Goal: Transaction & Acquisition: Purchase product/service

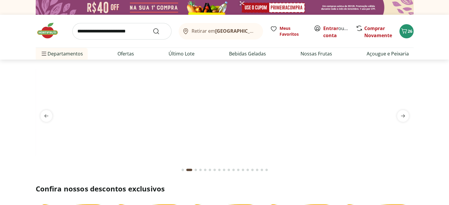
click at [139, 32] on input "search" at bounding box center [121, 31] width 99 height 17
type input "******"
click at [153, 28] on button "Submit Search" at bounding box center [160, 31] width 14 height 7
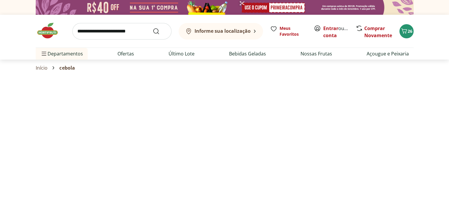
select select "**********"
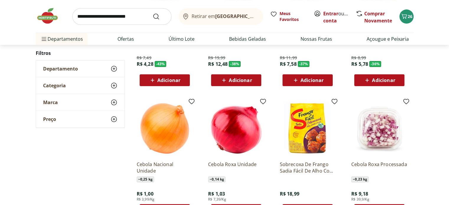
scroll to position [177, 0]
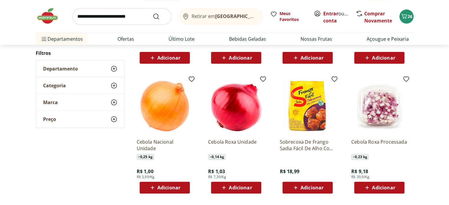
click at [235, 186] on span "Adicionar" at bounding box center [240, 187] width 23 height 5
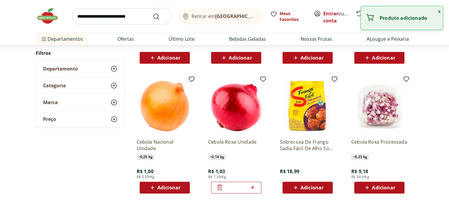
click at [253, 187] on icon at bounding box center [253, 188] width 4 height 4
type input "*"
click at [172, 189] on span "Adicionar" at bounding box center [168, 187] width 23 height 5
click at [181, 187] on icon at bounding box center [181, 188] width 4 height 4
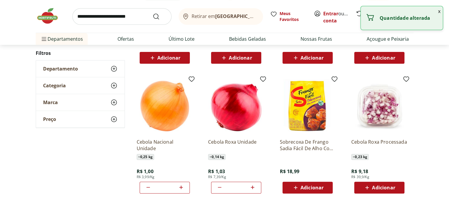
click at [181, 187] on icon at bounding box center [181, 188] width 4 height 4
type input "*"
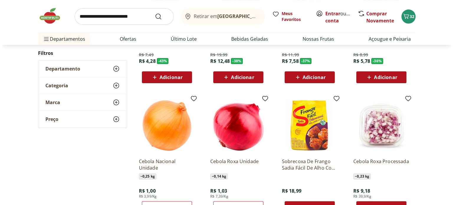
scroll to position [148, 0]
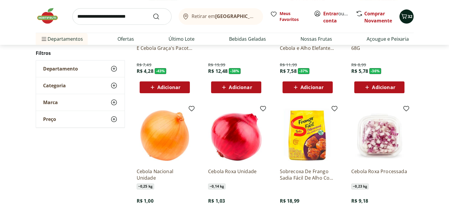
click at [409, 17] on span "32" at bounding box center [409, 17] width 5 height 6
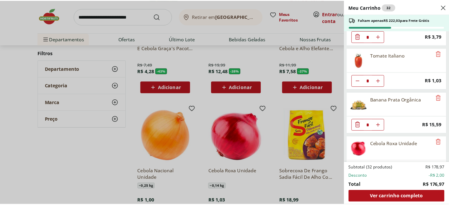
scroll to position [353, 0]
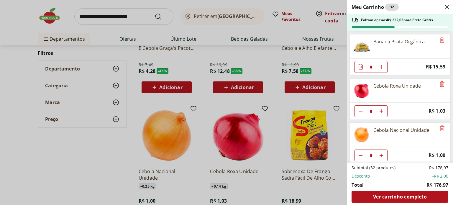
click at [118, 14] on div "Meu Carrinho 32 Faltam apenas R$ 222,03 para Frete Grátis Mamão Formosa Unidade…" at bounding box center [226, 102] width 453 height 205
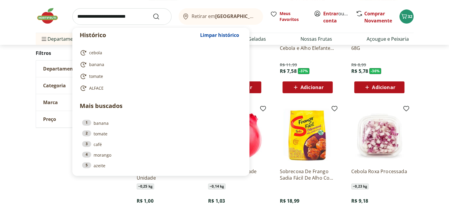
click at [114, 19] on input "search" at bounding box center [121, 16] width 99 height 17
click at [399, 9] on button "32" at bounding box center [406, 16] width 14 height 14
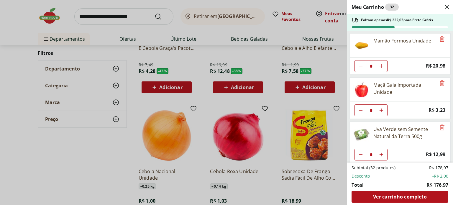
click at [114, 18] on div "Meu Carrinho 32 Faltam apenas R$ 222,03 para Frete Grátis Mamão Formosa Unidade…" at bounding box center [226, 102] width 453 height 205
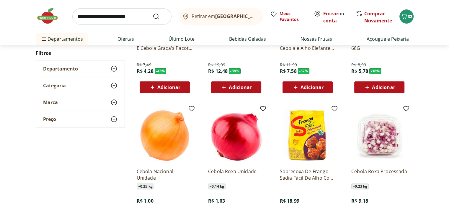
click at [112, 15] on input "search" at bounding box center [121, 16] width 99 height 17
type input "**********"
click at [153, 13] on button "Submit Search" at bounding box center [160, 16] width 14 height 7
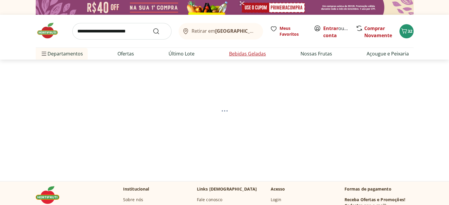
select select "**********"
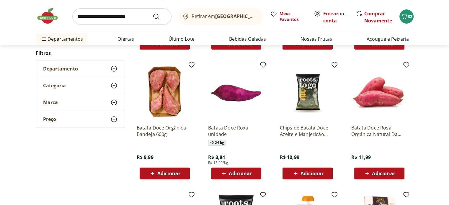
scroll to position [177, 0]
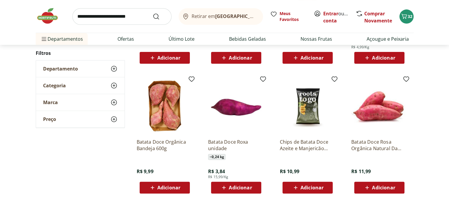
click at [170, 186] on span "Adicionar" at bounding box center [168, 187] width 23 height 5
click at [372, 186] on span "Adicionar" at bounding box center [383, 187] width 23 height 5
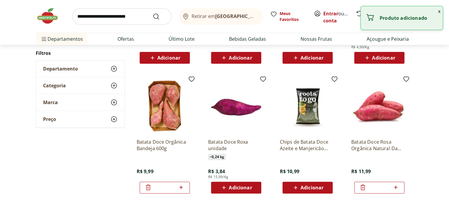
click at [147, 186] on icon at bounding box center [148, 187] width 5 height 6
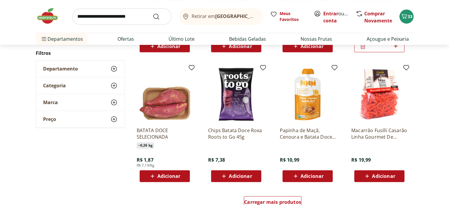
scroll to position [266, 0]
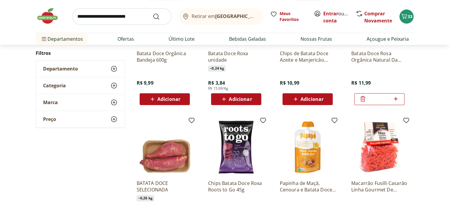
click at [129, 17] on input "search" at bounding box center [121, 16] width 99 height 17
type input "**********"
click at [153, 13] on button "Submit Search" at bounding box center [160, 16] width 14 height 7
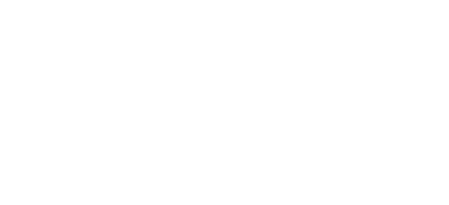
select select "**********"
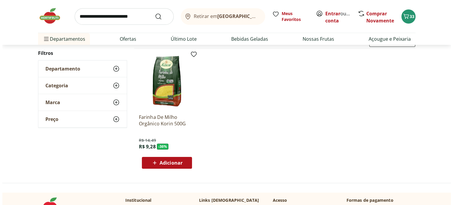
scroll to position [89, 0]
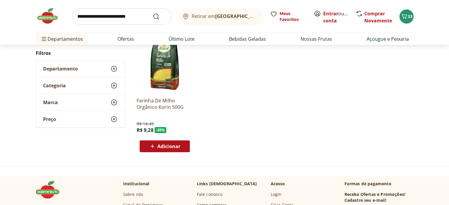
click at [173, 148] on span "Adicionar" at bounding box center [168, 146] width 23 height 5
click at [403, 18] on icon "Carrinho" at bounding box center [404, 16] width 6 height 5
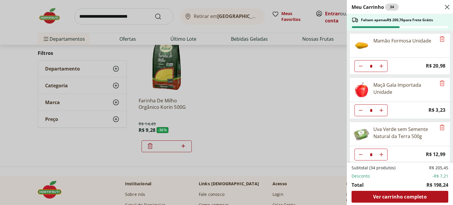
click at [362, 67] on icon "Diminuir Quantidade" at bounding box center [360, 66] width 5 height 5
type input "*"
click at [359, 112] on icon "Diminuir Quantidade" at bounding box center [360, 110] width 5 height 5
type input "*"
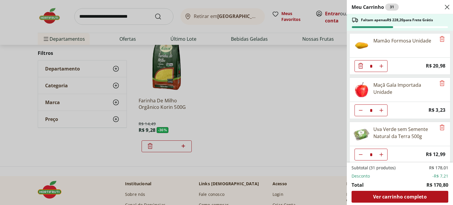
click at [363, 153] on icon "Diminuir Quantidade" at bounding box center [360, 154] width 5 height 5
type input "*"
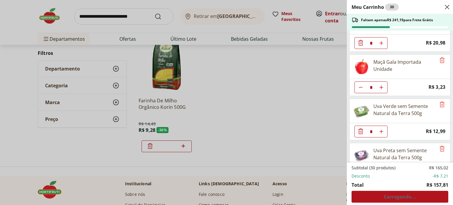
scroll to position [59, 0]
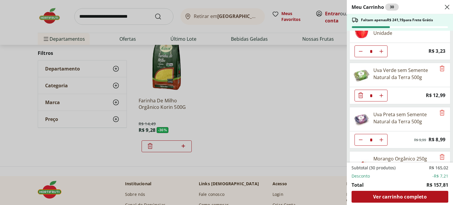
click at [360, 137] on icon "Diminuir Quantidade" at bounding box center [360, 139] width 5 height 5
type input "*"
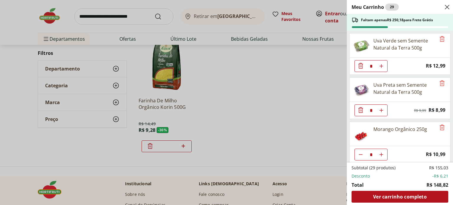
click at [360, 154] on icon "Diminuir Quantidade" at bounding box center [360, 154] width 5 height 5
type input "*"
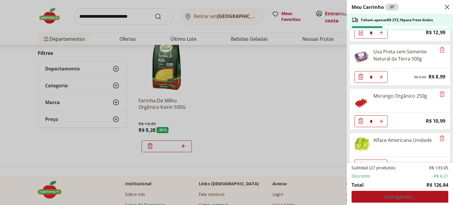
scroll to position [148, 0]
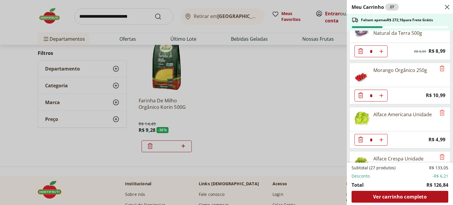
click at [361, 139] on icon "Diminuir Quantidade" at bounding box center [360, 139] width 7 height 7
click at [363, 137] on icon "Diminuir Quantidade" at bounding box center [360, 139] width 7 height 7
click at [361, 137] on icon "Diminuir Quantidade" at bounding box center [360, 139] width 5 height 5
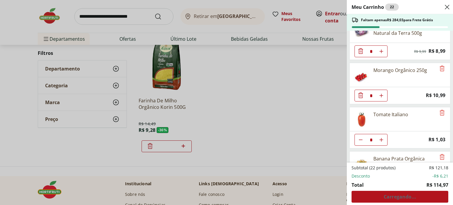
click at [361, 137] on icon "Diminuir Quantidade" at bounding box center [360, 139] width 5 height 5
type input "*"
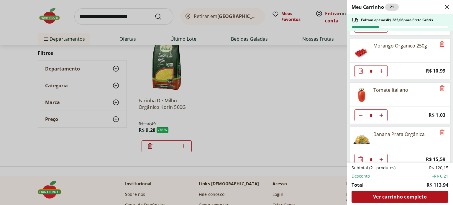
scroll to position [207, 0]
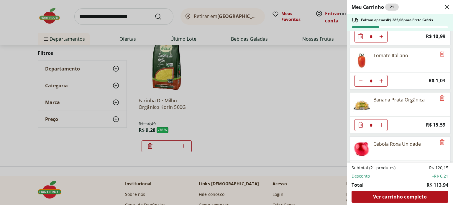
click at [358, 126] on span "Diminuir Quantidade" at bounding box center [360, 125] width 7 height 8
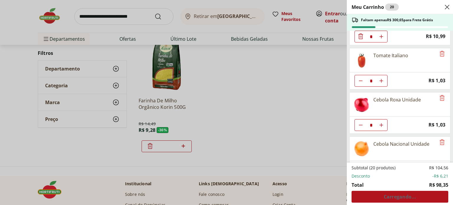
click at [358, 126] on button "Diminuir Quantidade" at bounding box center [361, 125] width 12 height 12
click at [380, 123] on icon "Aumentar Quantidade" at bounding box center [381, 125] width 5 height 5
type input "*"
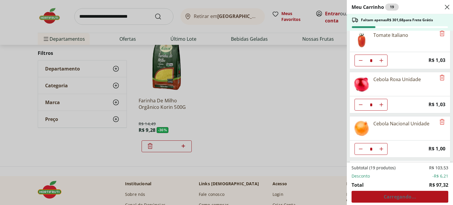
scroll to position [236, 0]
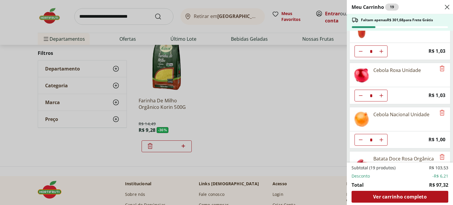
click at [359, 137] on use "Diminuir Quantidade" at bounding box center [360, 139] width 5 height 5
type input "*"
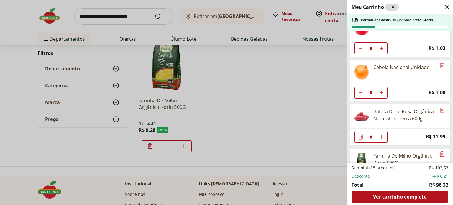
scroll to position [309, 0]
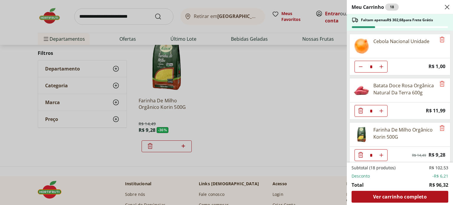
click at [359, 152] on icon "Diminuir Quantidade" at bounding box center [360, 155] width 5 height 6
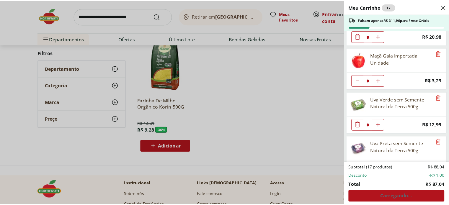
scroll to position [0, 0]
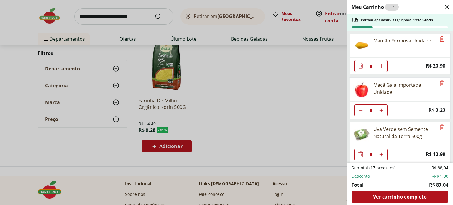
click at [107, 16] on div "Meu Carrinho 17 Faltam apenas R$ 311,96 para Frete Grátis Mamão Formosa Unidade…" at bounding box center [226, 102] width 453 height 205
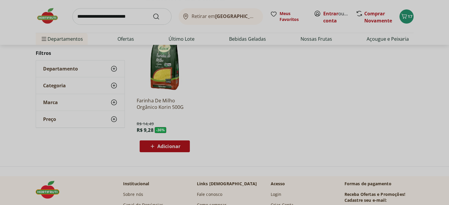
click at [107, 16] on input "search" at bounding box center [121, 16] width 99 height 17
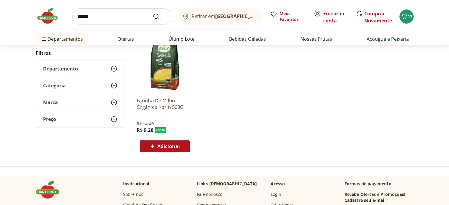
type input "******"
click at [153, 13] on button "Submit Search" at bounding box center [160, 16] width 14 height 7
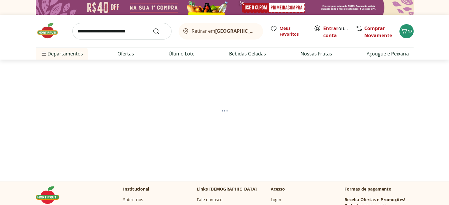
select select "**********"
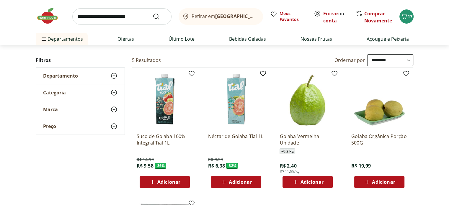
scroll to position [118, 0]
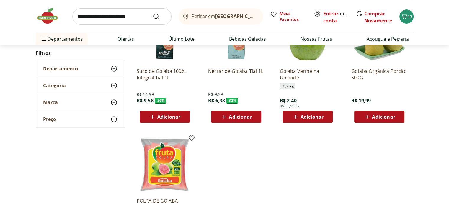
click at [310, 118] on span "Adicionar" at bounding box center [311, 116] width 23 height 5
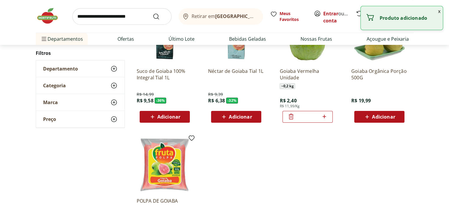
click at [323, 116] on icon at bounding box center [324, 117] width 4 height 4
type input "*"
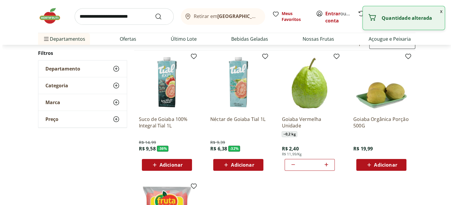
scroll to position [30, 0]
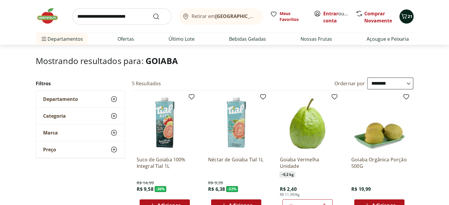
click at [407, 22] on button "21" at bounding box center [406, 16] width 14 height 14
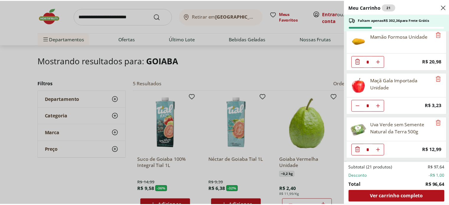
scroll to position [0, 0]
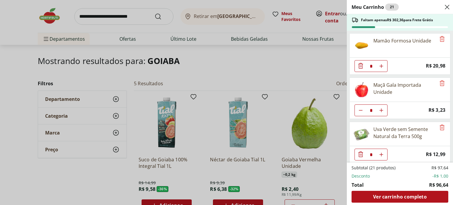
click at [109, 17] on div "Meu Carrinho 21 Faltam apenas R$ 302,36 para Frete Grátis Mamão Formosa Unidade…" at bounding box center [226, 102] width 453 height 205
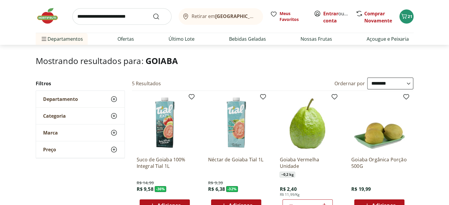
click at [107, 16] on input "search" at bounding box center [121, 16] width 99 height 17
type input "****"
click at [153, 13] on button "Submit Search" at bounding box center [160, 16] width 14 height 7
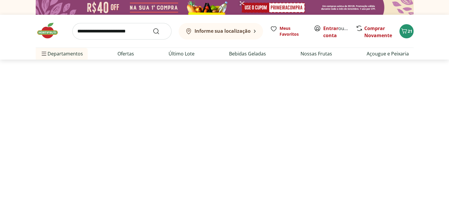
select select "**********"
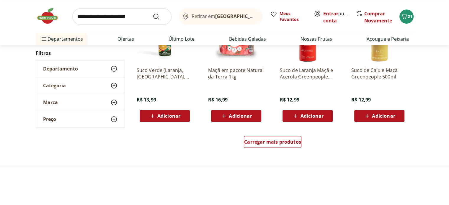
scroll to position [413, 0]
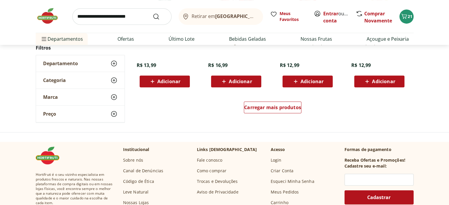
click at [243, 109] on div "Carregar mais produtos" at bounding box center [273, 108] width 286 height 28
click at [248, 111] on div "Carregar mais produtos" at bounding box center [273, 107] width 58 height 12
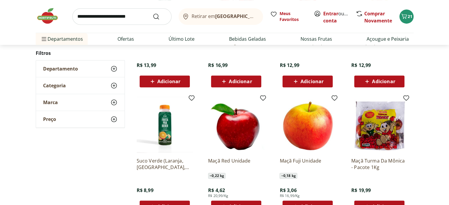
scroll to position [472, 0]
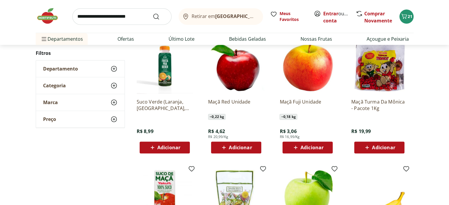
click at [317, 147] on span "Adicionar" at bounding box center [311, 147] width 23 height 5
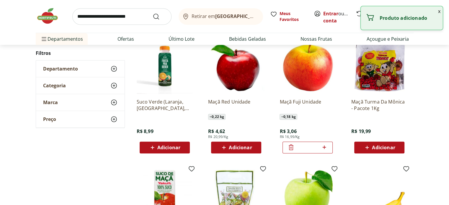
click at [326, 148] on icon at bounding box center [323, 147] width 7 height 7
type input "*"
click at [438, 9] on button "x" at bounding box center [438, 11] width 7 height 10
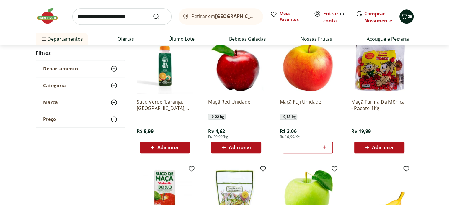
click at [411, 14] on span "25" at bounding box center [409, 17] width 5 height 6
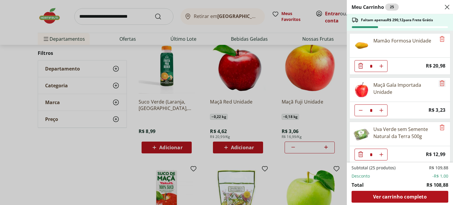
click at [439, 81] on icon "Remove" at bounding box center [442, 83] width 7 height 7
click at [53, 148] on div "Meu Carrinho 21 Faltam apenas R$ 303,04 para Frete Grátis Mamão Formosa Unidade…" at bounding box center [226, 102] width 453 height 205
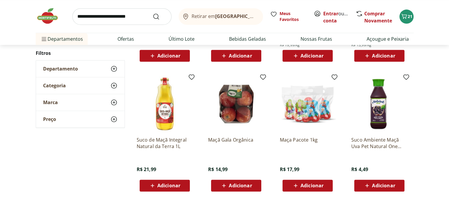
scroll to position [738, 0]
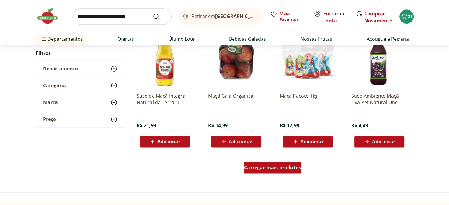
click at [272, 170] on span "Carregar mais produtos" at bounding box center [272, 167] width 57 height 5
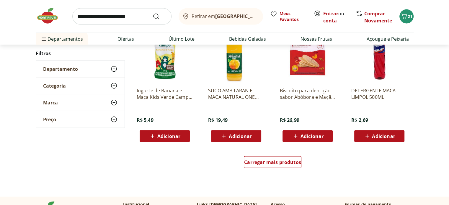
scroll to position [1151, 0]
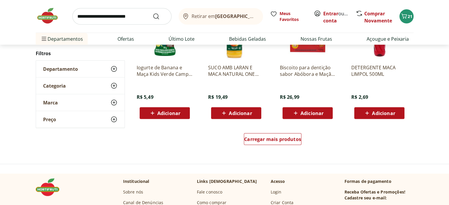
click at [112, 17] on input "search" at bounding box center [121, 16] width 99 height 17
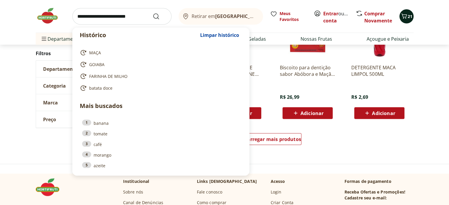
click at [404, 20] on div "21" at bounding box center [406, 16] width 5 height 9
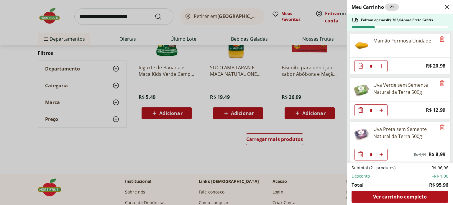
click at [90, 6] on div "Meu Carrinho 21 Faltam apenas R$ 303,04 para Frete Grátis Mamão Formosa Unidade…" at bounding box center [226, 102] width 453 height 205
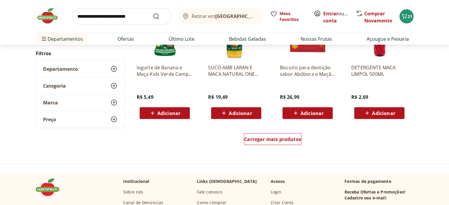
click at [89, 14] on input "search" at bounding box center [121, 16] width 99 height 17
type input "*****"
click at [153, 13] on button "Submit Search" at bounding box center [160, 16] width 14 height 7
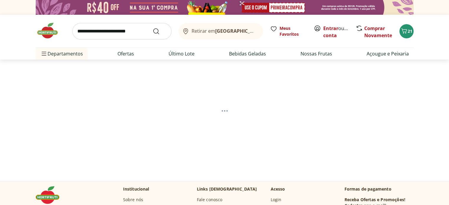
select select "**********"
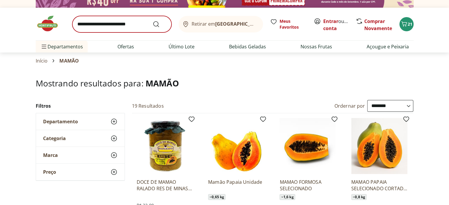
scroll to position [59, 0]
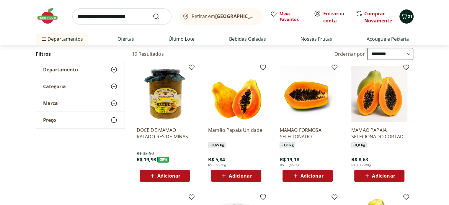
click at [406, 16] on icon "Carrinho" at bounding box center [403, 16] width 7 height 7
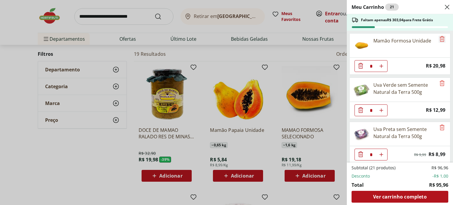
click at [440, 39] on icon "Remove" at bounding box center [442, 38] width 7 height 7
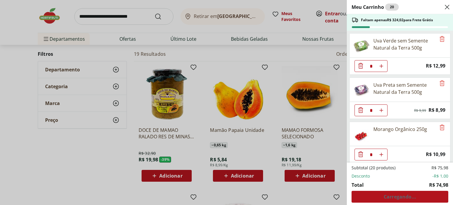
click at [279, 185] on div "Meu Carrinho 20 Faltam apenas R$ 324,02 para Frete Grátis Uva Verde sem Semente…" at bounding box center [226, 102] width 453 height 205
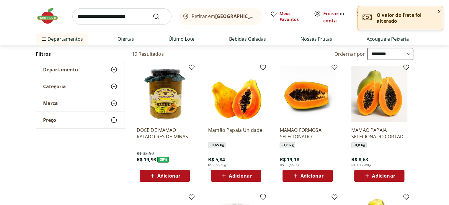
click at [303, 177] on span "Adicionar" at bounding box center [311, 175] width 23 height 5
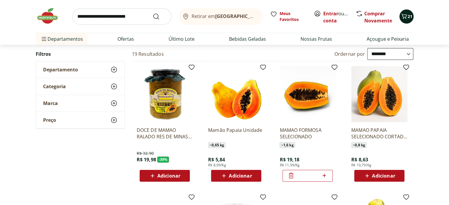
click at [407, 19] on span "21" at bounding box center [409, 17] width 5 height 6
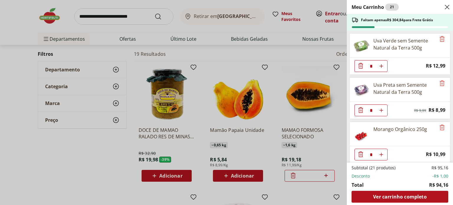
click at [127, 19] on div "Meu Carrinho 21 Faltam apenas R$ 304,84 para Frete Grátis Uva Verde sem Semente…" at bounding box center [226, 102] width 453 height 205
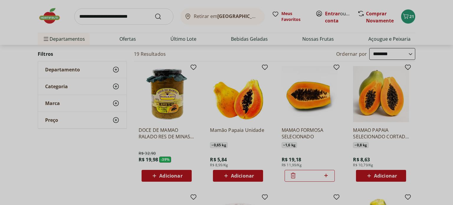
click at [127, 19] on div "Meu Carrinho 21 Faltam apenas R$ 304,84 para Frete Grátis Uva Verde sem Semente…" at bounding box center [226, 102] width 453 height 205
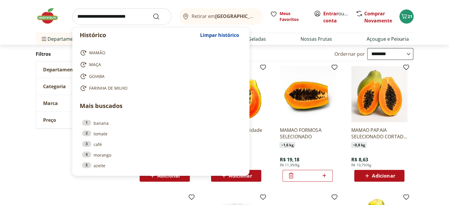
click at [126, 20] on input "search" at bounding box center [121, 16] width 99 height 17
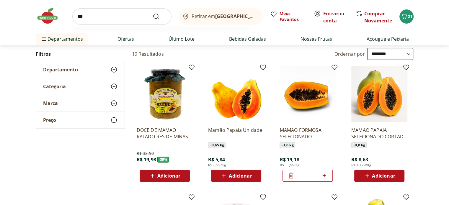
type input "***"
click at [153, 13] on button "Submit Search" at bounding box center [160, 16] width 14 height 7
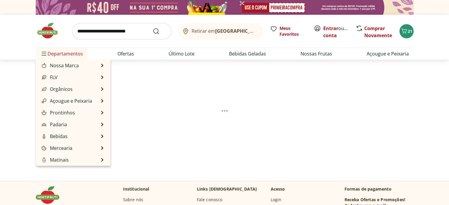
select select "**********"
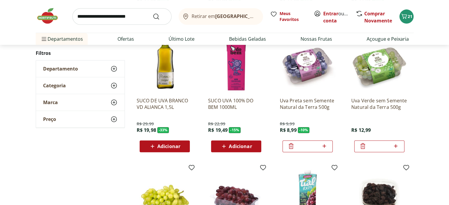
scroll to position [354, 0]
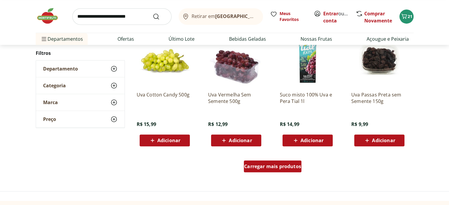
click at [284, 173] on link "Carregar mais produtos" at bounding box center [273, 167] width 58 height 14
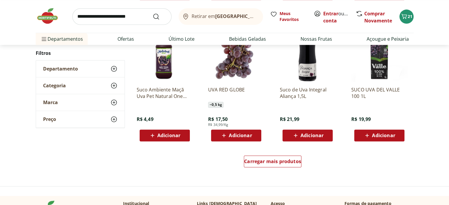
scroll to position [826, 0]
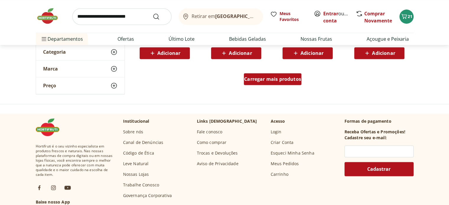
click at [275, 85] on link "Carregar mais produtos" at bounding box center [273, 80] width 58 height 14
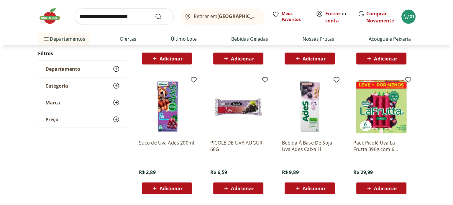
scroll to position [1121, 0]
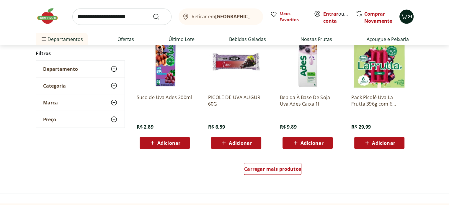
click at [409, 17] on span "21" at bounding box center [409, 17] width 5 height 6
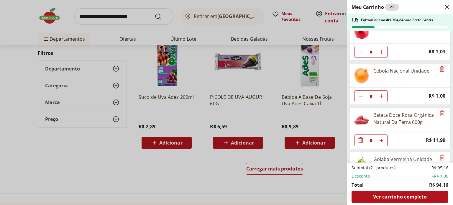
scroll to position [162, 0]
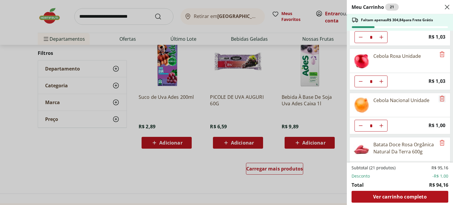
click at [440, 98] on icon "Remove" at bounding box center [442, 98] width 7 height 7
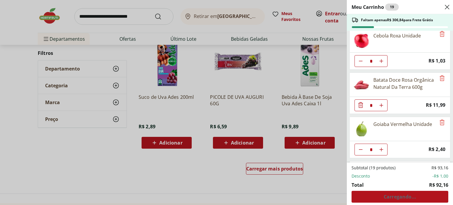
scroll to position [132, 0]
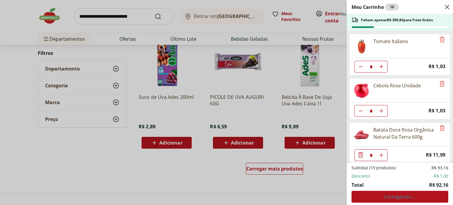
click at [358, 107] on button "Diminuir Quantidade" at bounding box center [361, 111] width 12 height 12
click at [383, 109] on use "Aumentar Quantidade" at bounding box center [381, 111] width 5 height 5
type input "*"
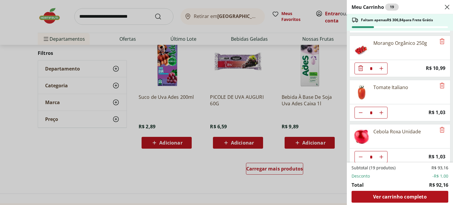
scroll to position [73, 0]
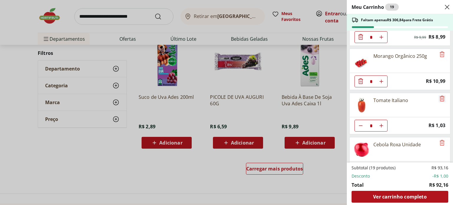
click at [439, 97] on icon "Remove" at bounding box center [442, 98] width 7 height 7
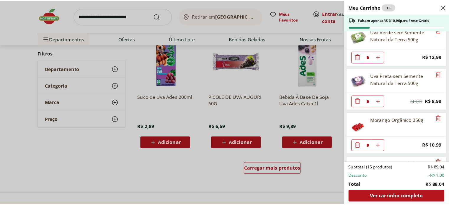
scroll to position [0, 0]
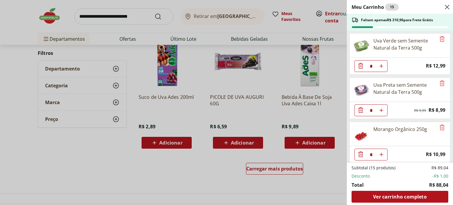
click at [120, 16] on div "Meu Carrinho 15 Faltam apenas R$ 310,96 para Frete Grátis Uva Verde sem Semente…" at bounding box center [226, 102] width 453 height 205
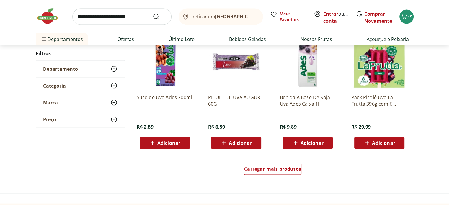
click at [120, 16] on input "search" at bounding box center [121, 16] width 99 height 17
type input "********"
click at [153, 13] on button "Submit Search" at bounding box center [160, 16] width 14 height 7
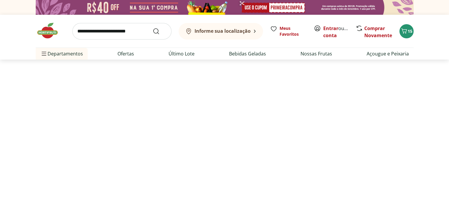
select select "**********"
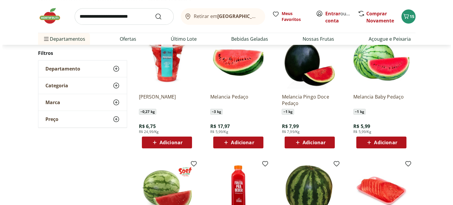
scroll to position [59, 0]
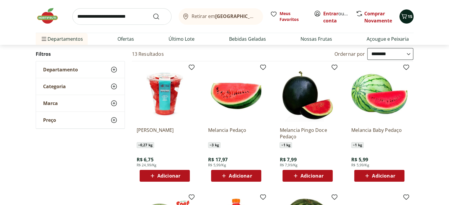
click at [409, 16] on span "15" at bounding box center [409, 17] width 5 height 6
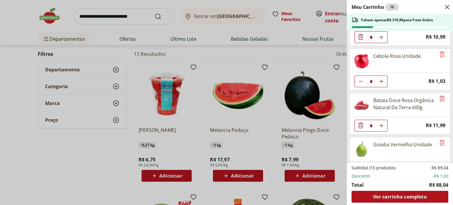
scroll to position [118, 0]
click at [385, 81] on button "Aumentar Quantidade" at bounding box center [382, 81] width 12 height 12
type input "*"
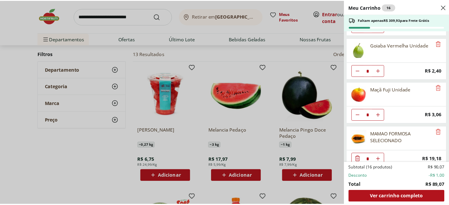
scroll to position [222, 0]
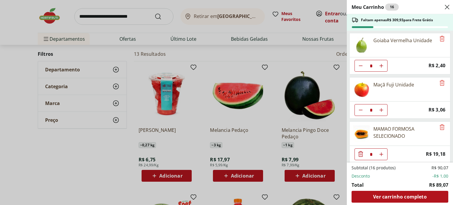
click at [91, 15] on div "Meu Carrinho 16 Faltam apenas R$ 309,93 para Frete Grátis Uva Verde sem Semente…" at bounding box center [226, 102] width 453 height 205
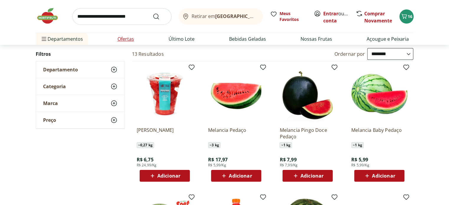
click at [117, 37] on link "Ofertas" at bounding box center [125, 38] width 17 height 7
select select "**********"
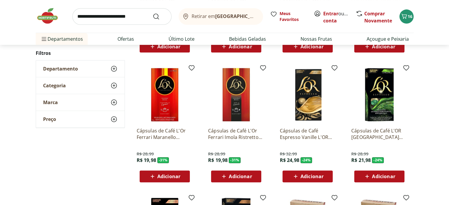
scroll to position [207, 0]
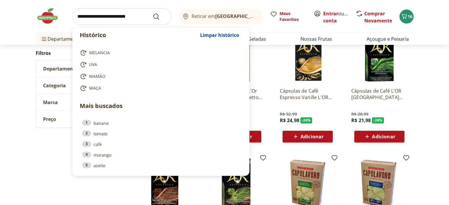
click at [119, 21] on input "search" at bounding box center [121, 16] width 99 height 17
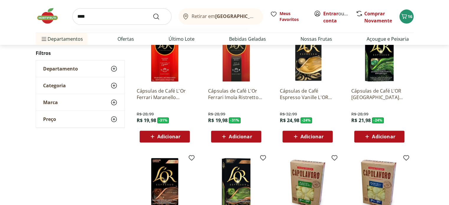
type input "*****"
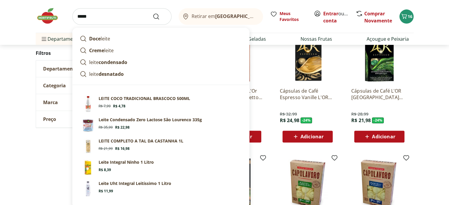
click button "Submit Search" at bounding box center [160, 16] width 14 height 7
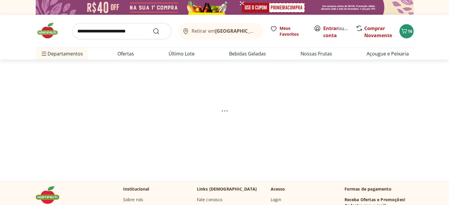
select select "**********"
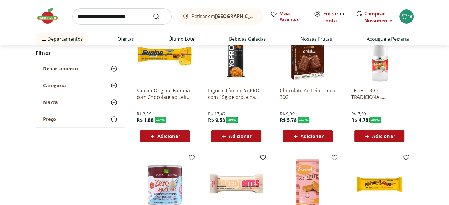
scroll to position [89, 0]
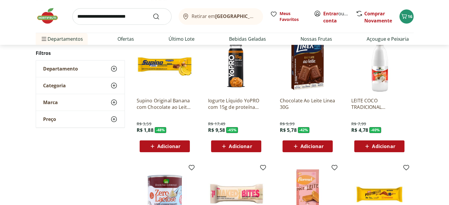
click at [375, 106] on p "LEITE COCO TRADICIONAL BRASCOCO 500ML" at bounding box center [379, 103] width 56 height 13
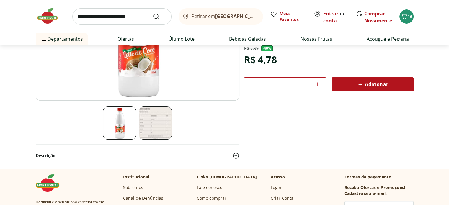
scroll to position [30, 0]
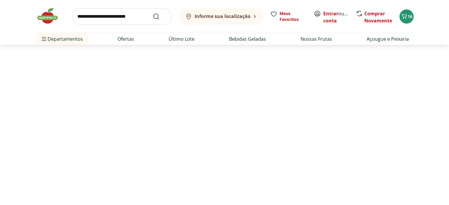
select select "**********"
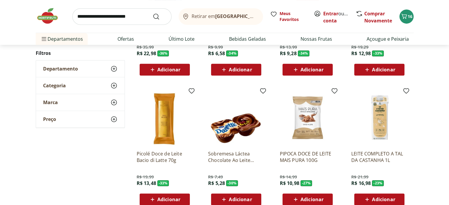
scroll to position [443, 0]
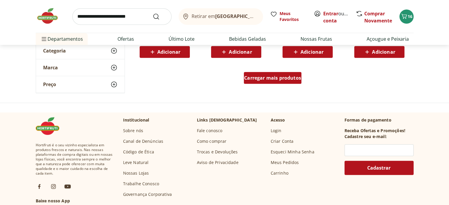
click at [257, 78] on span "Carregar mais produtos" at bounding box center [272, 78] width 57 height 5
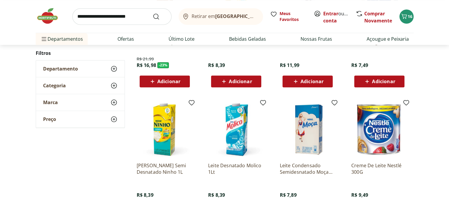
scroll to position [561, 0]
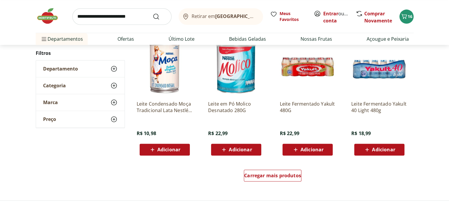
scroll to position [679, 0]
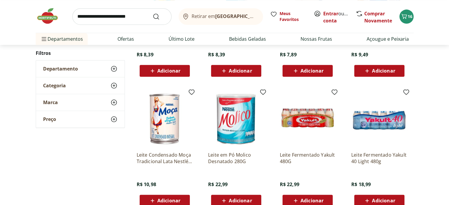
click at [108, 19] on input "search" at bounding box center [121, 16] width 99 height 17
type input "*******"
click at [153, 13] on button "Submit Search" at bounding box center [160, 16] width 14 height 7
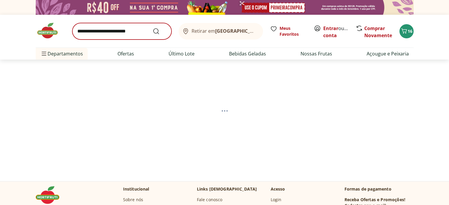
select select "**********"
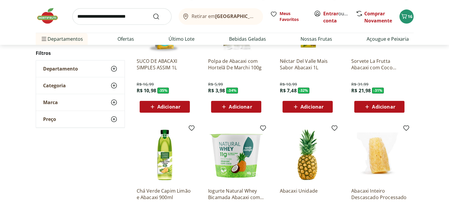
scroll to position [177, 0]
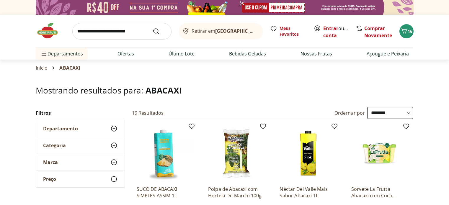
select select "**********"
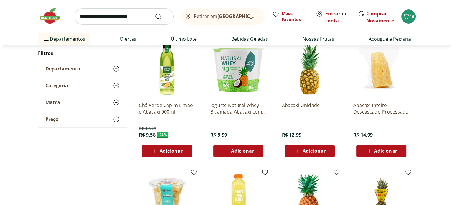
scroll to position [266, 0]
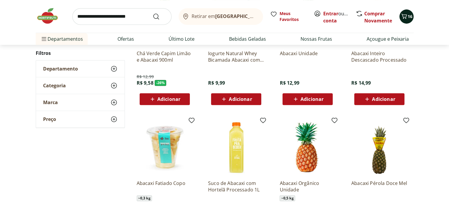
click at [404, 22] on button "16" at bounding box center [406, 16] width 14 height 14
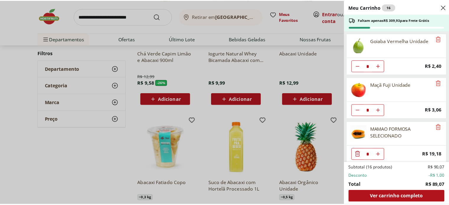
scroll to position [222, 0]
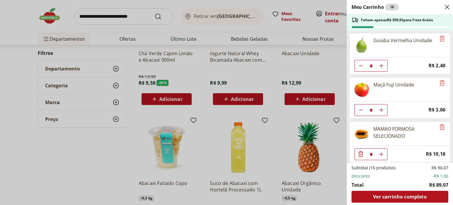
click at [122, 13] on div "Meu Carrinho 16 Faltam apenas R$ 309,93 para Frete Grátis Uva Verde sem Semente…" at bounding box center [226, 102] width 453 height 205
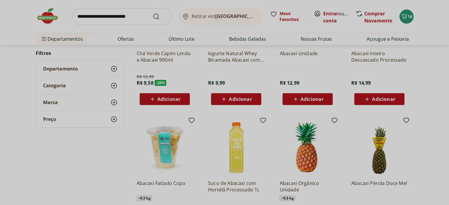
click at [119, 17] on input "search" at bounding box center [121, 16] width 99 height 17
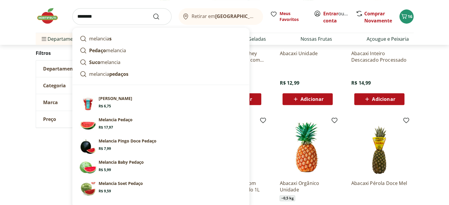
type input "********"
click at [153, 13] on button "Submit Search" at bounding box center [160, 16] width 14 height 7
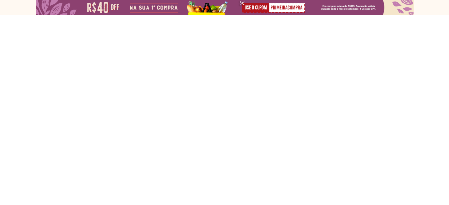
select select "**********"
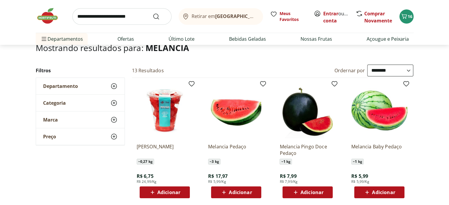
scroll to position [59, 0]
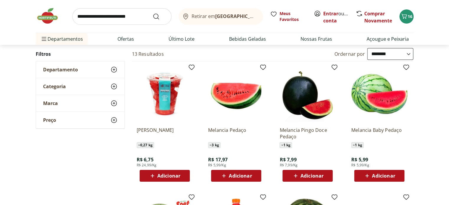
click at [106, 15] on input "search" at bounding box center [121, 16] width 99 height 17
type input "********"
click at [153, 13] on button "Submit Search" at bounding box center [160, 16] width 14 height 7
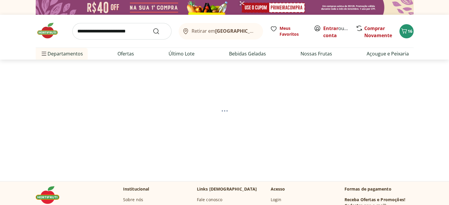
select select "**********"
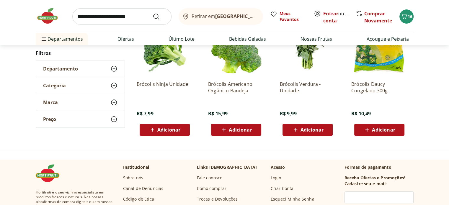
scroll to position [80, 0]
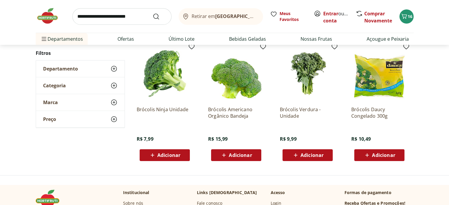
click at [168, 157] on span "Adicionar" at bounding box center [168, 155] width 23 height 5
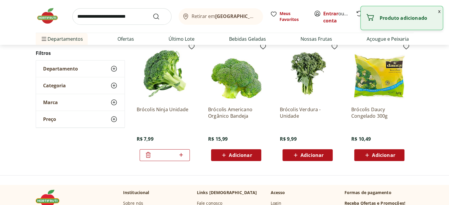
click at [140, 14] on input "search" at bounding box center [121, 16] width 99 height 17
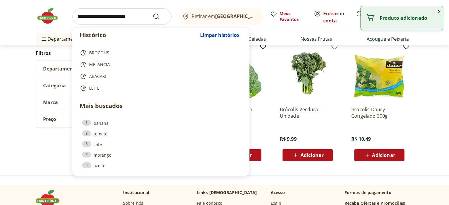
click at [140, 14] on input "search" at bounding box center [121, 16] width 99 height 17
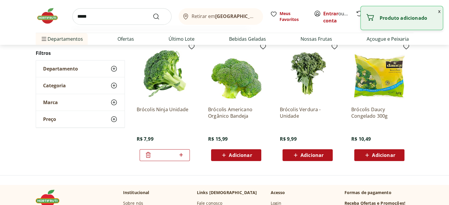
type input "*****"
click at [153, 13] on button "Submit Search" at bounding box center [160, 16] width 14 height 7
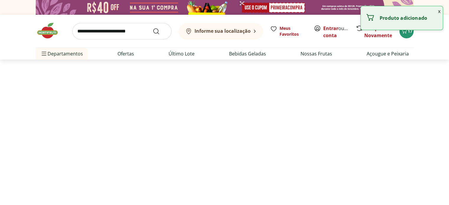
select select "**********"
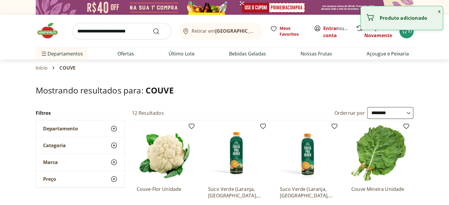
scroll to position [59, 0]
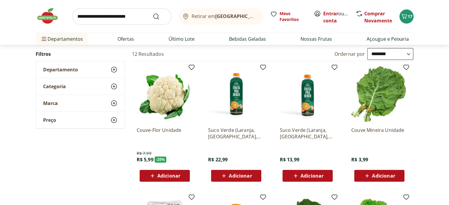
click at [181, 179] on div "Adicionar" at bounding box center [164, 176] width 41 height 11
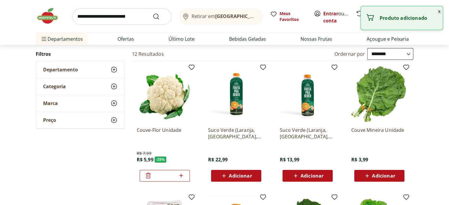
click at [437, 11] on button "x" at bounding box center [438, 11] width 7 height 10
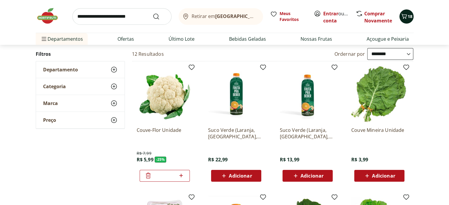
click at [408, 19] on span "18" at bounding box center [409, 17] width 5 height 6
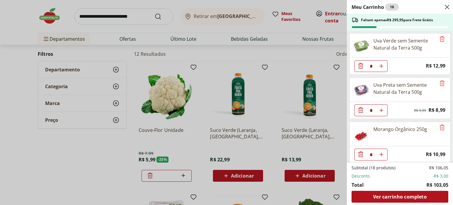
click at [94, 161] on div "Meu Carrinho 18 Faltam apenas R$ 295,95 para Frete Grátis Uva Verde sem Semente…" at bounding box center [226, 102] width 453 height 205
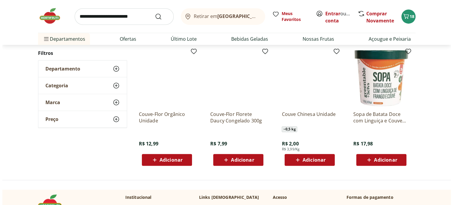
scroll to position [325, 0]
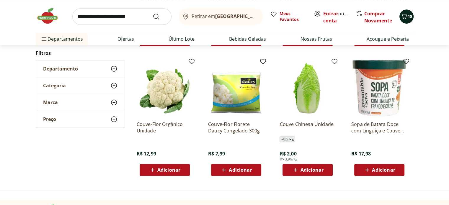
click at [404, 11] on button "18" at bounding box center [406, 16] width 14 height 14
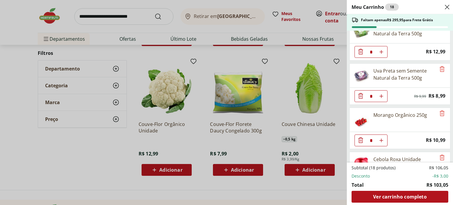
scroll to position [0, 0]
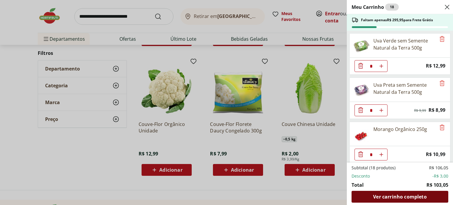
click at [408, 203] on div "Ver carrinho completo" at bounding box center [400, 197] width 97 height 12
